Goal: Information Seeking & Learning: Learn about a topic

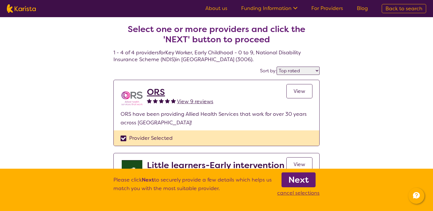
select select "by_score"
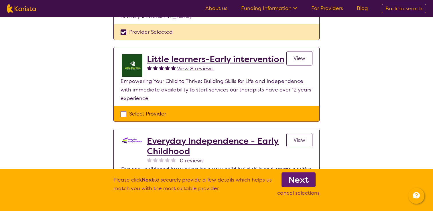
scroll to position [106, 0]
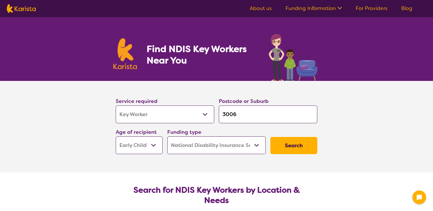
select select "Key Worker"
select select "EC"
select select "NDIS"
select select "Key Worker"
select select "EC"
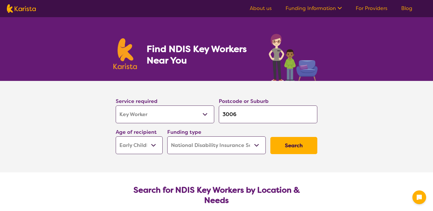
select select "NDIS"
